Goal: Task Accomplishment & Management: Use online tool/utility

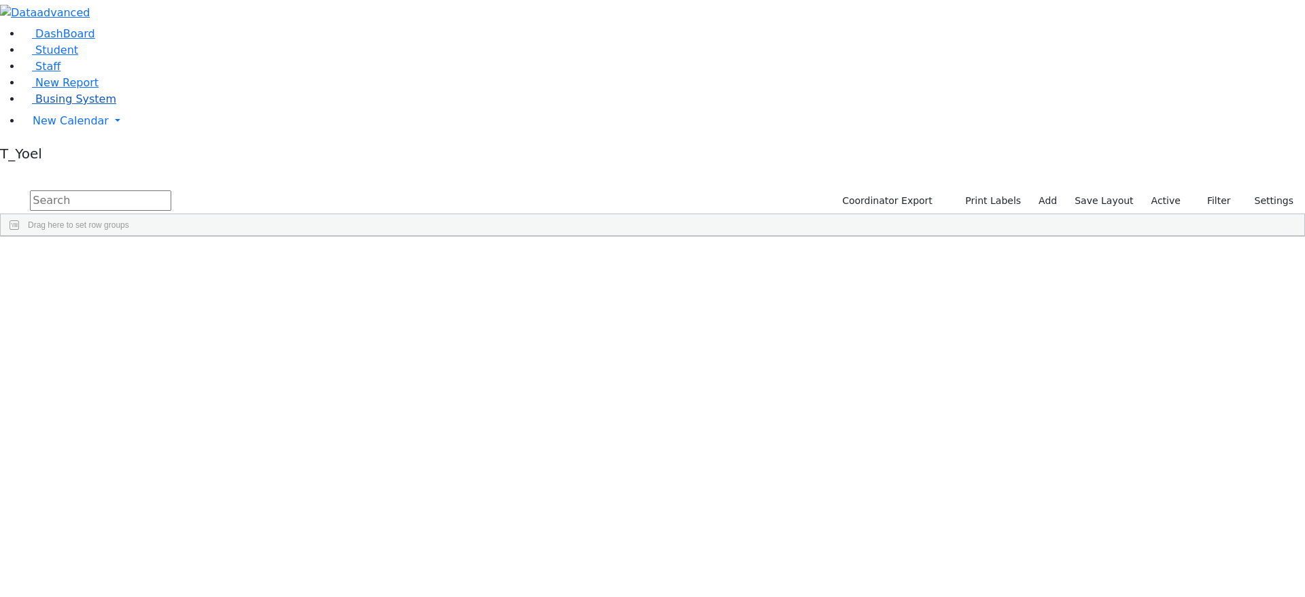
click at [86, 105] on span "Busing System" at bounding box center [75, 98] width 81 height 13
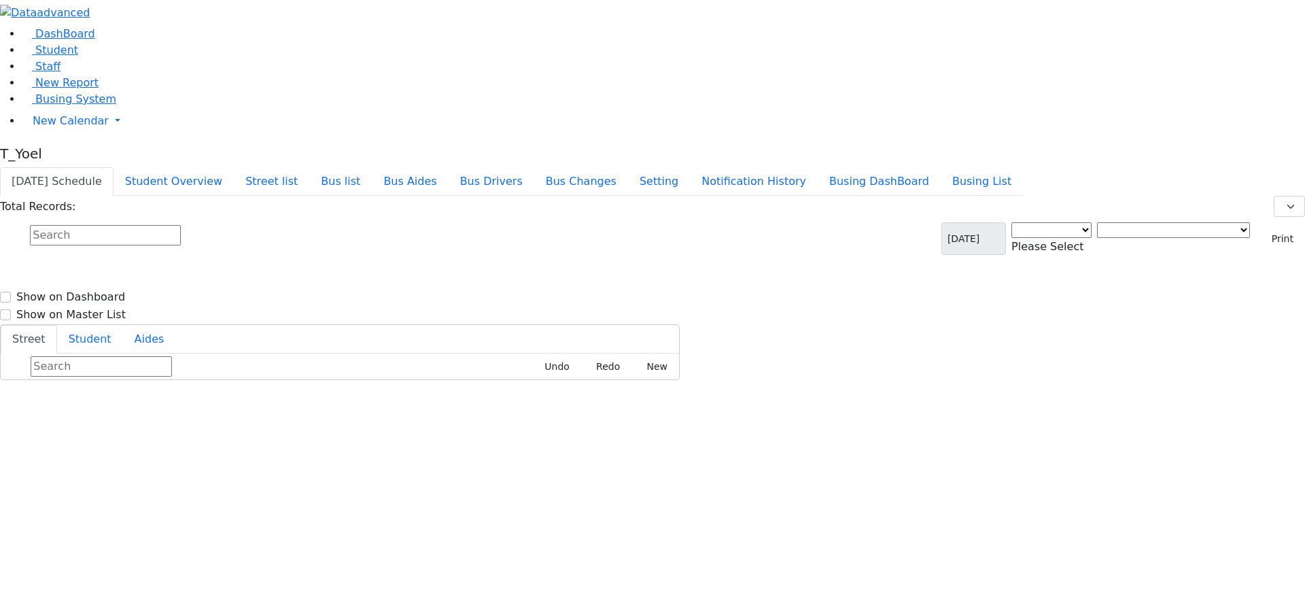
select select "3"
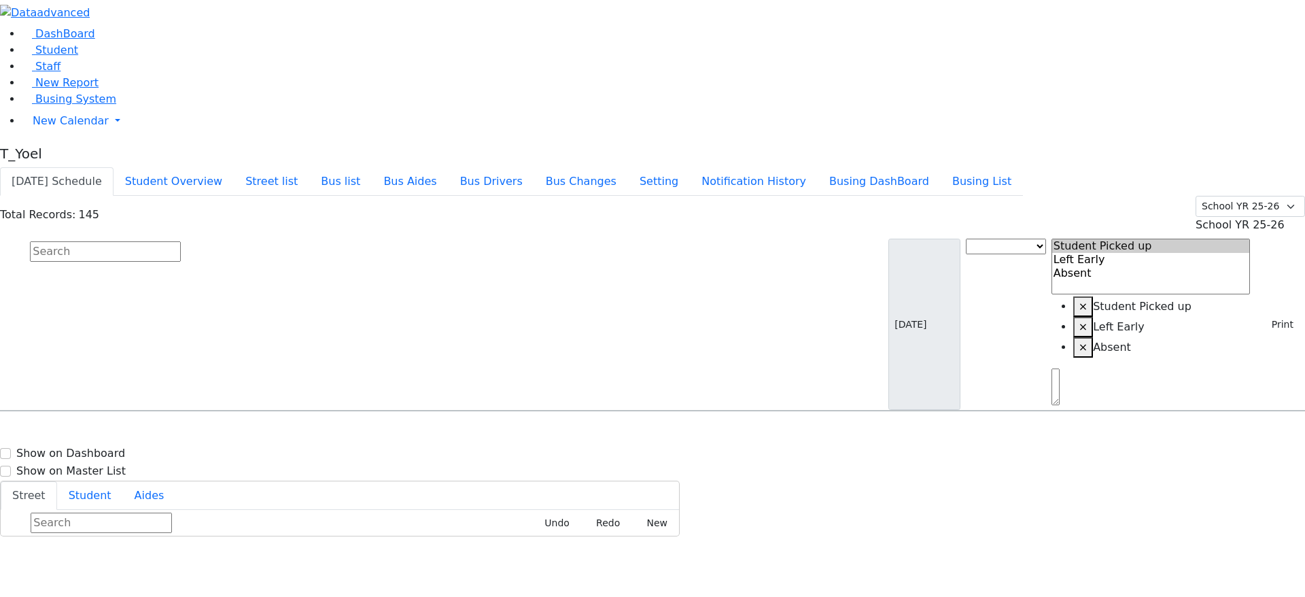
click at [1231, 218] on span "School YR 25-26" at bounding box center [1240, 224] width 89 height 13
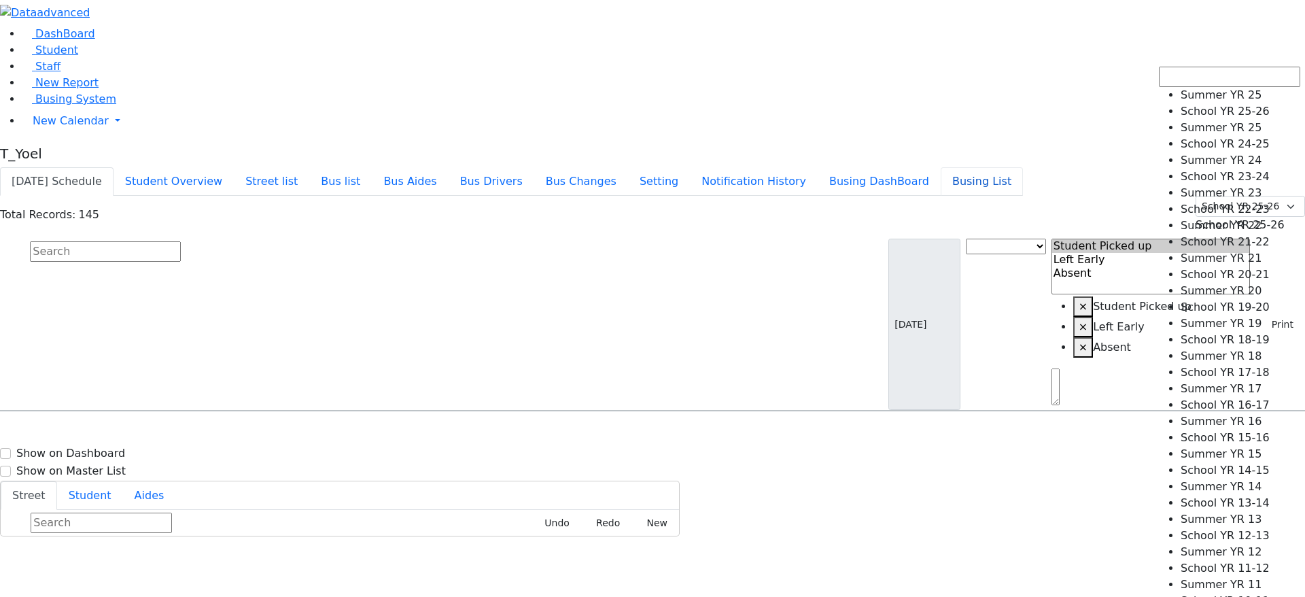
click at [1022, 167] on button "Busing List" at bounding box center [982, 181] width 82 height 29
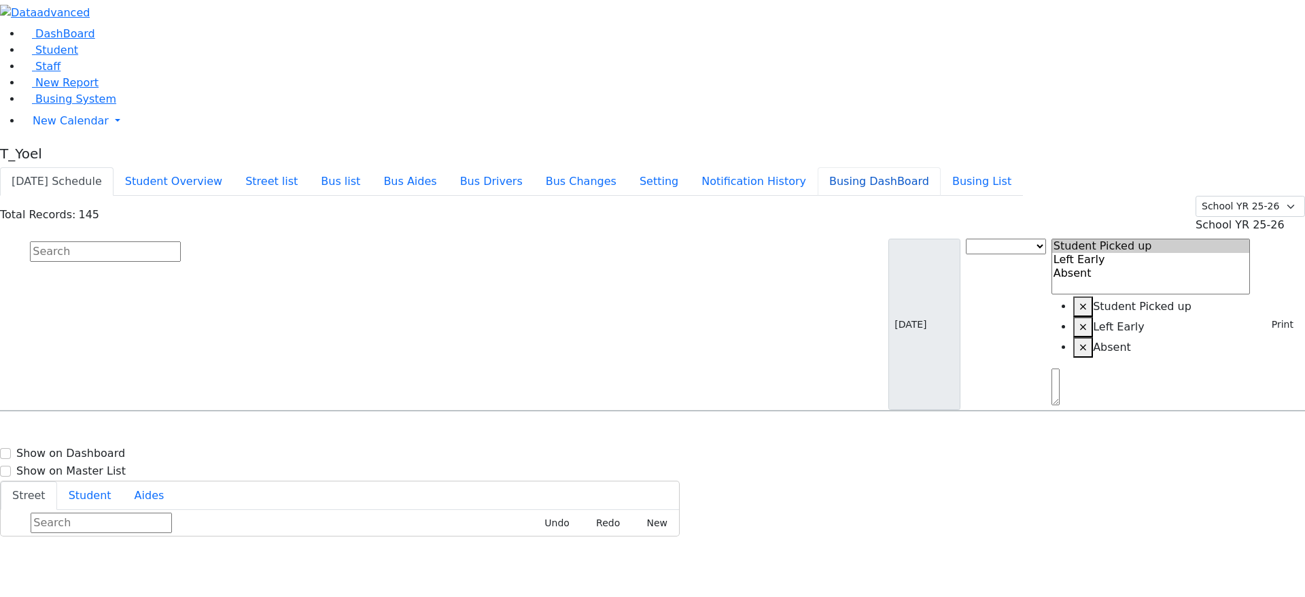
click at [927, 167] on button "Busing DashBoard" at bounding box center [879, 181] width 123 height 29
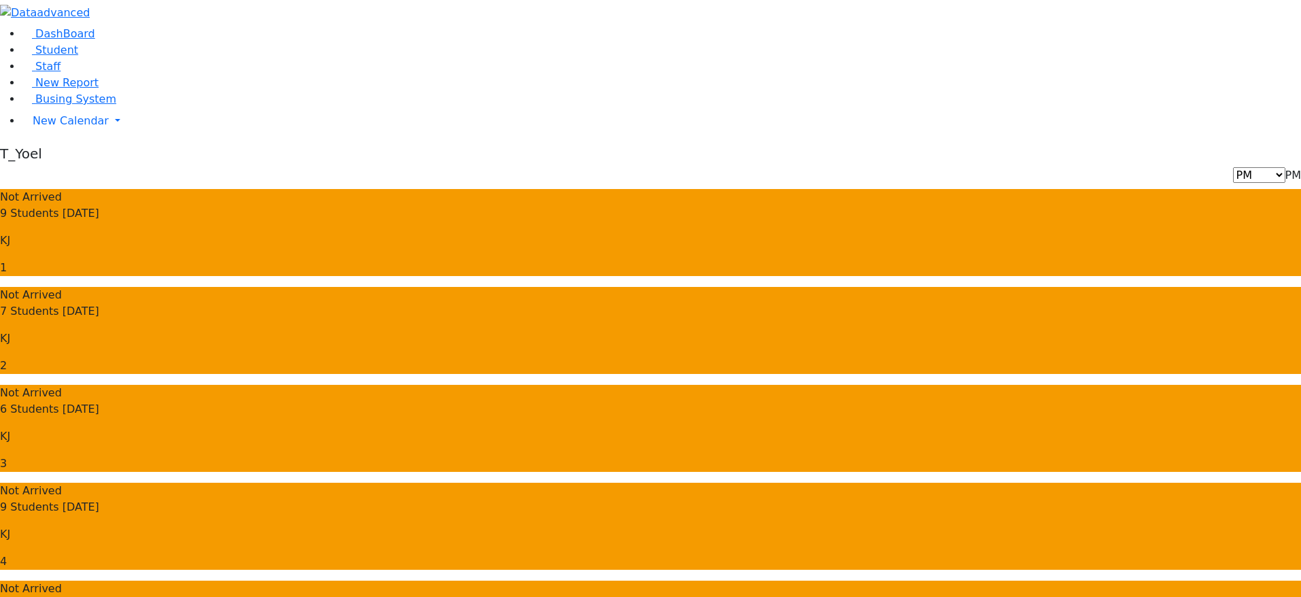
click at [1285, 169] on span "PM" at bounding box center [1293, 175] width 16 height 13
select select "3"
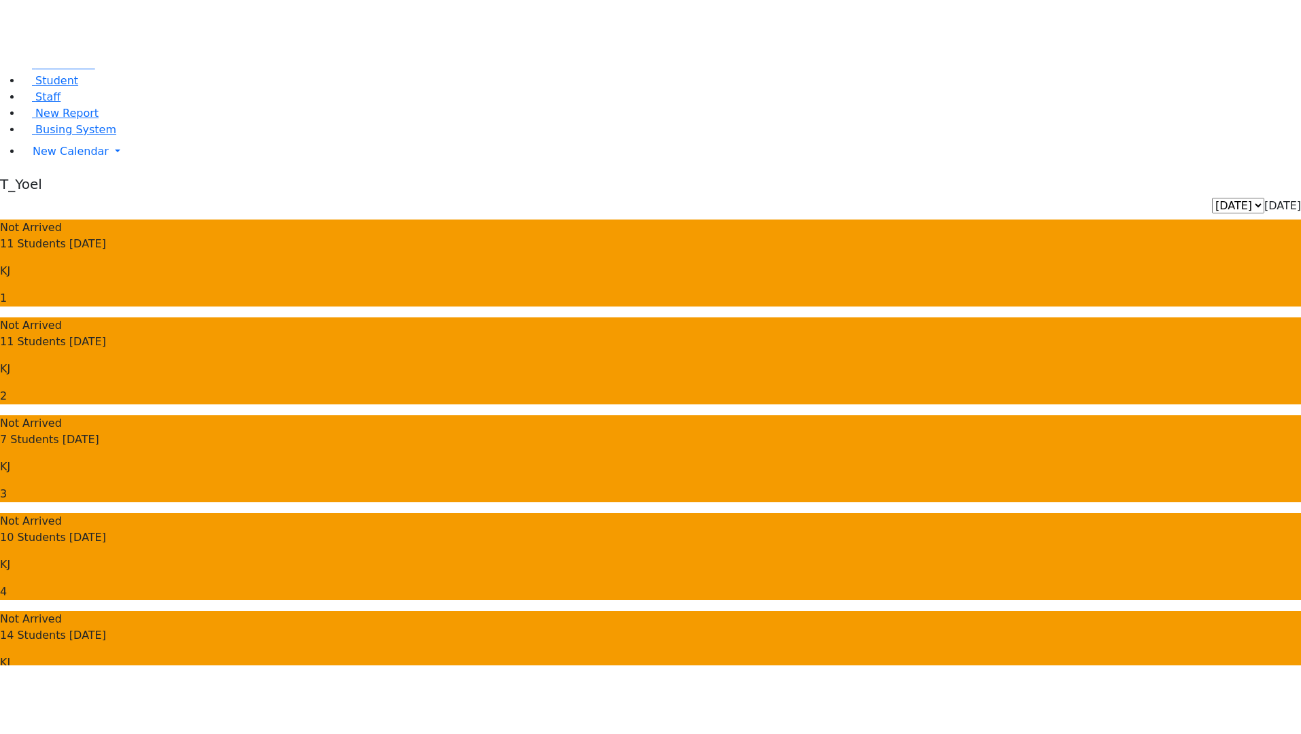
scroll to position [164, 0]
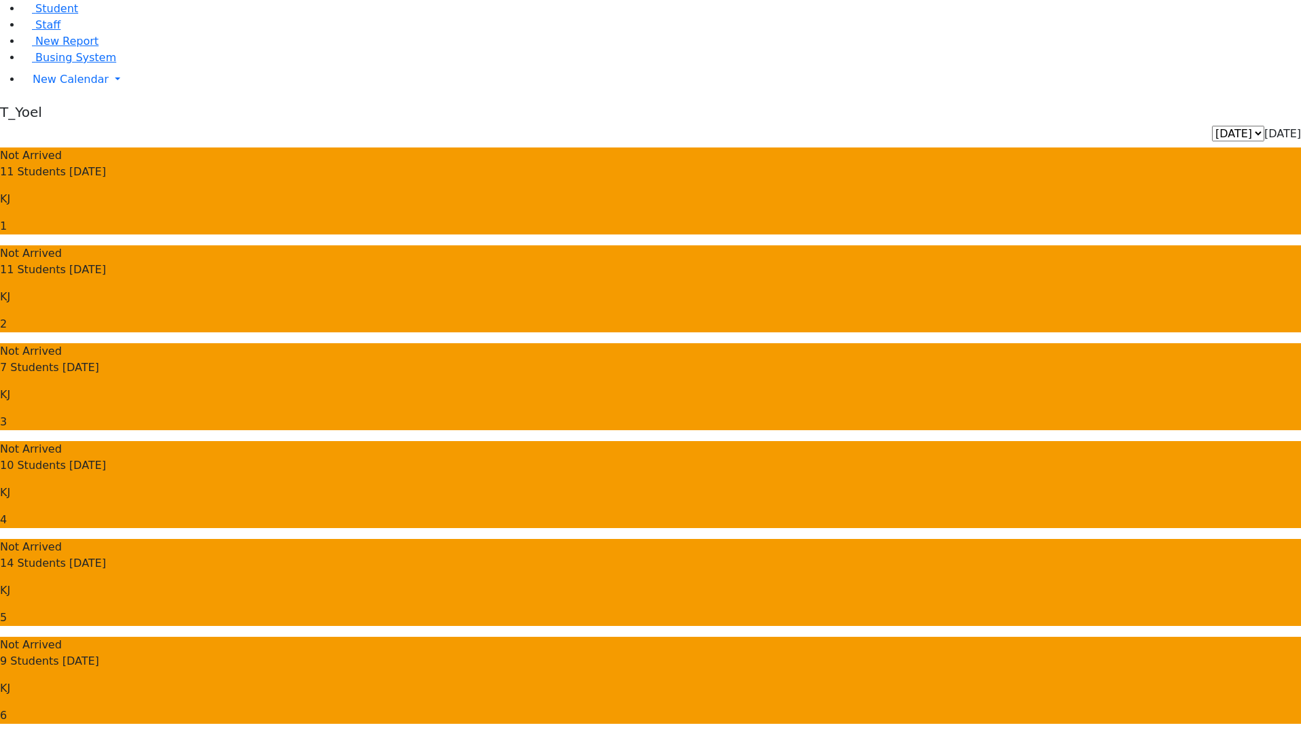
scroll to position [42, 0]
